Goal: Transaction & Acquisition: Subscribe to service/newsletter

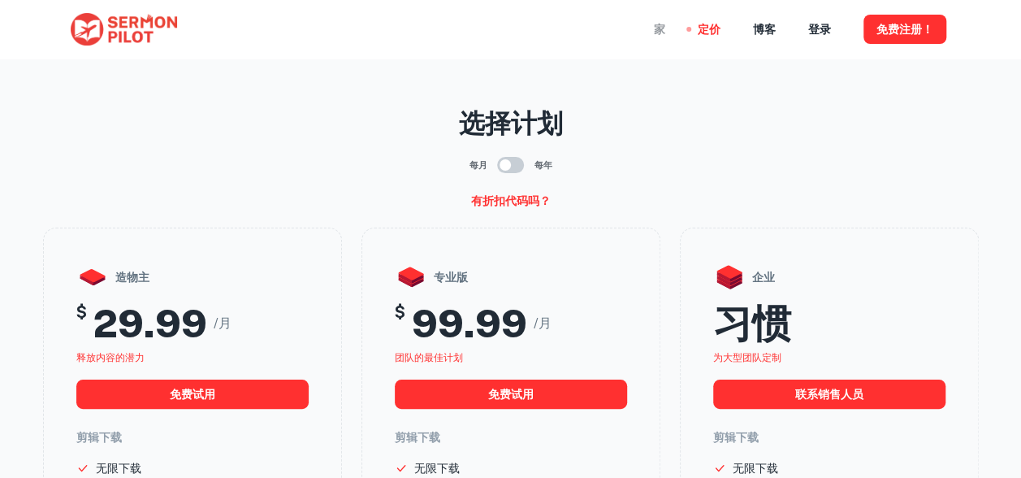
click at [658, 28] on div "家" at bounding box center [659, 29] width 11 height 58
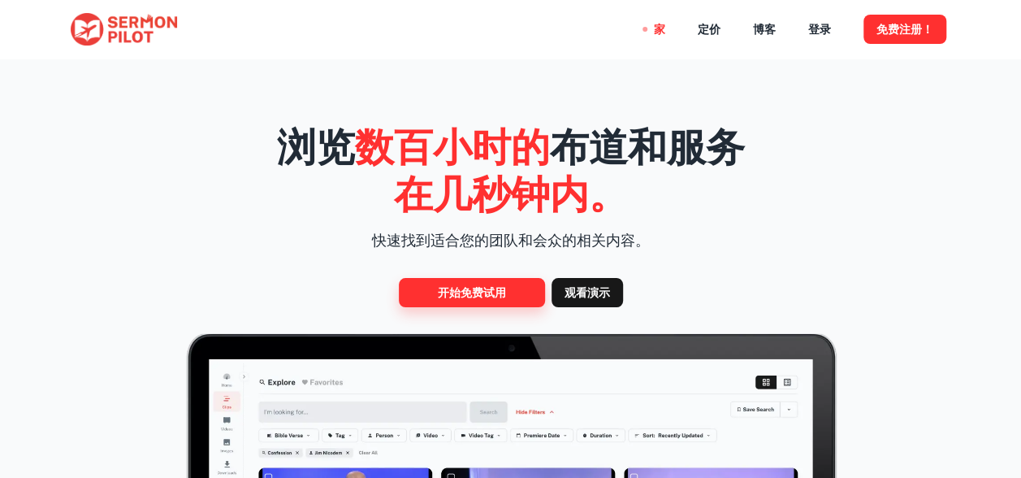
click at [447, 293] on link "开始免费试用" at bounding box center [472, 292] width 146 height 29
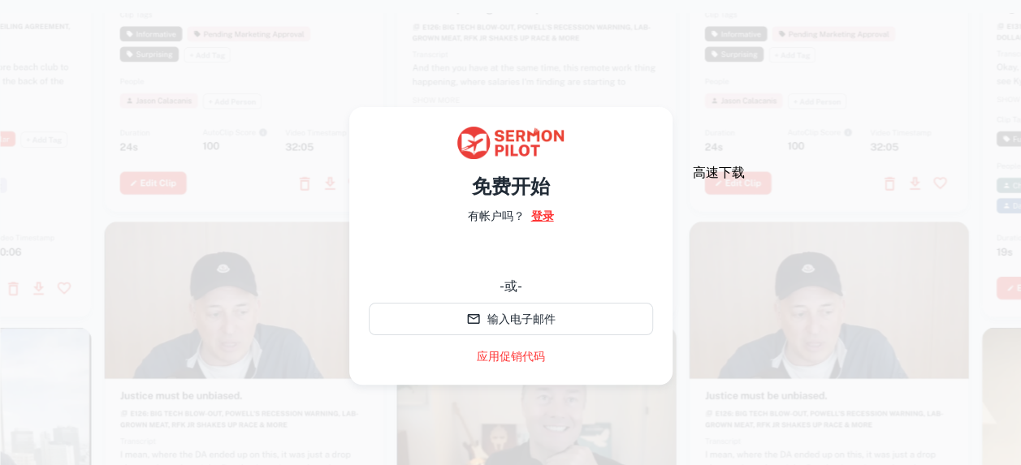
click at [541, 214] on link "登录" at bounding box center [542, 216] width 23 height 18
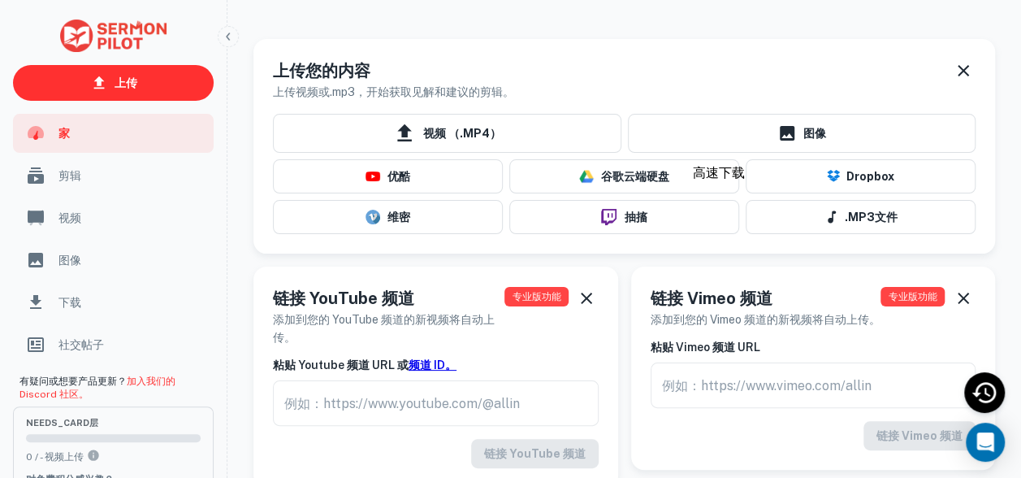
click at [654, 67] on div "上传您的内容 上传视频或.mp3，开始获取见解和建议的剪辑。" at bounding box center [624, 79] width 702 height 42
click at [955, 70] on icon "解雇" at bounding box center [962, 70] width 19 height 19
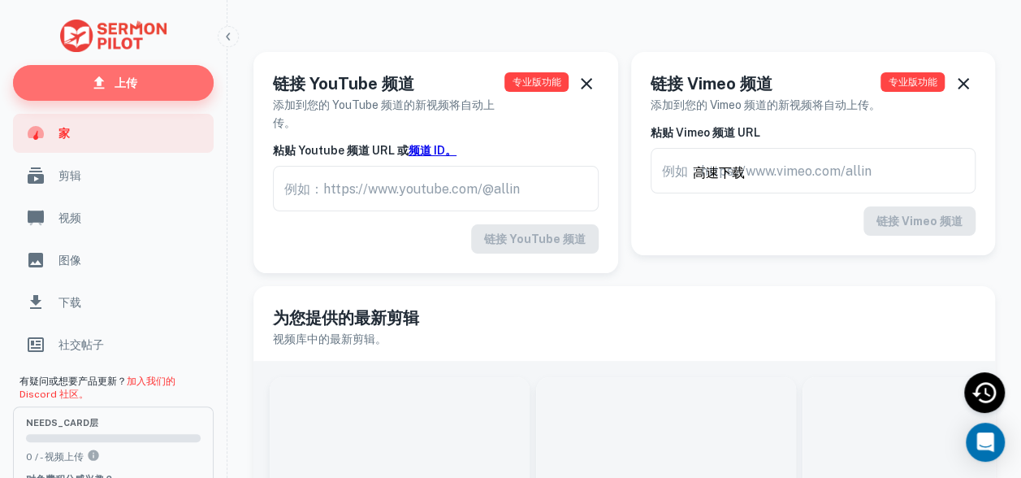
click at [127, 84] on p "上传" at bounding box center [126, 83] width 23 height 18
